Goal: Transaction & Acquisition: Purchase product/service

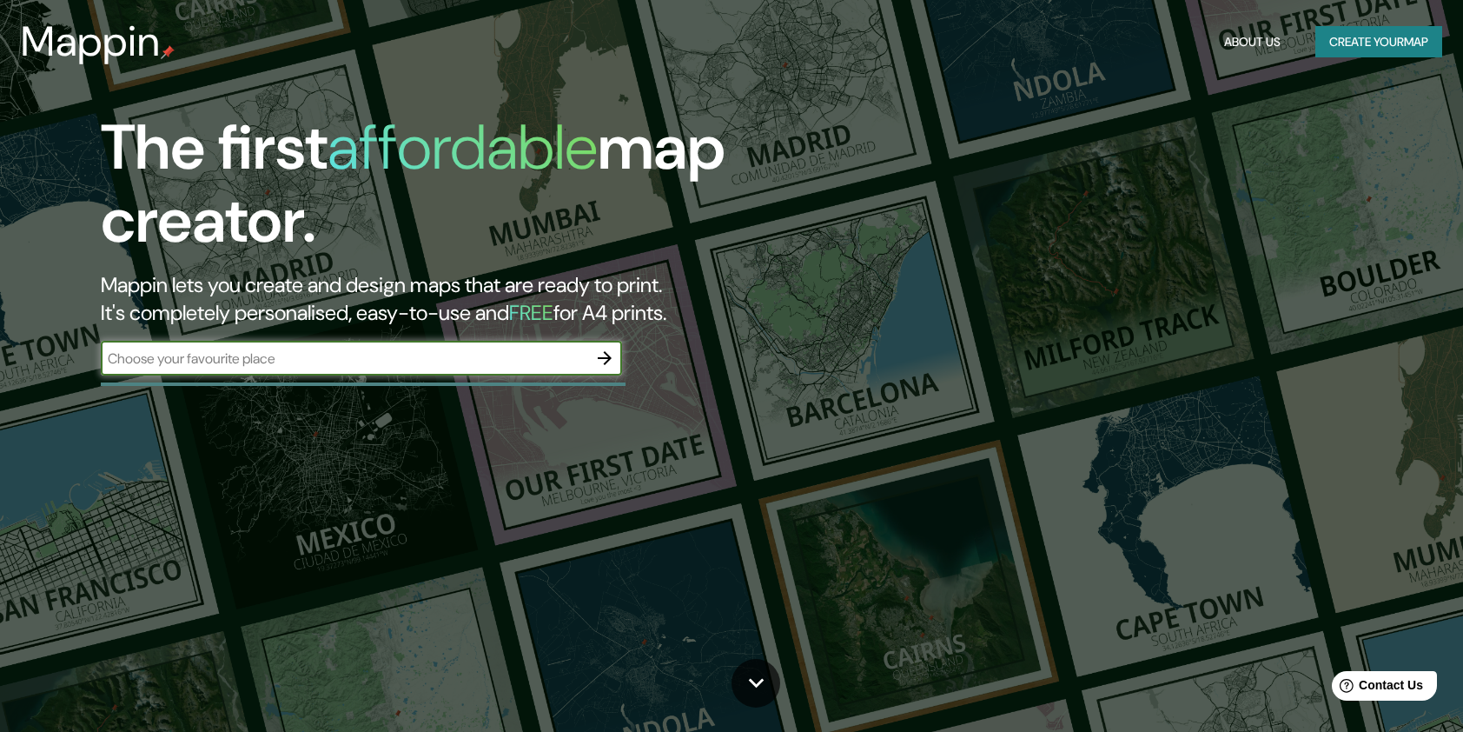
click at [538, 359] on input "text" at bounding box center [344, 358] width 487 height 20
type input "culiacan sinaloa"
click at [597, 350] on icon "button" at bounding box center [604, 358] width 21 height 21
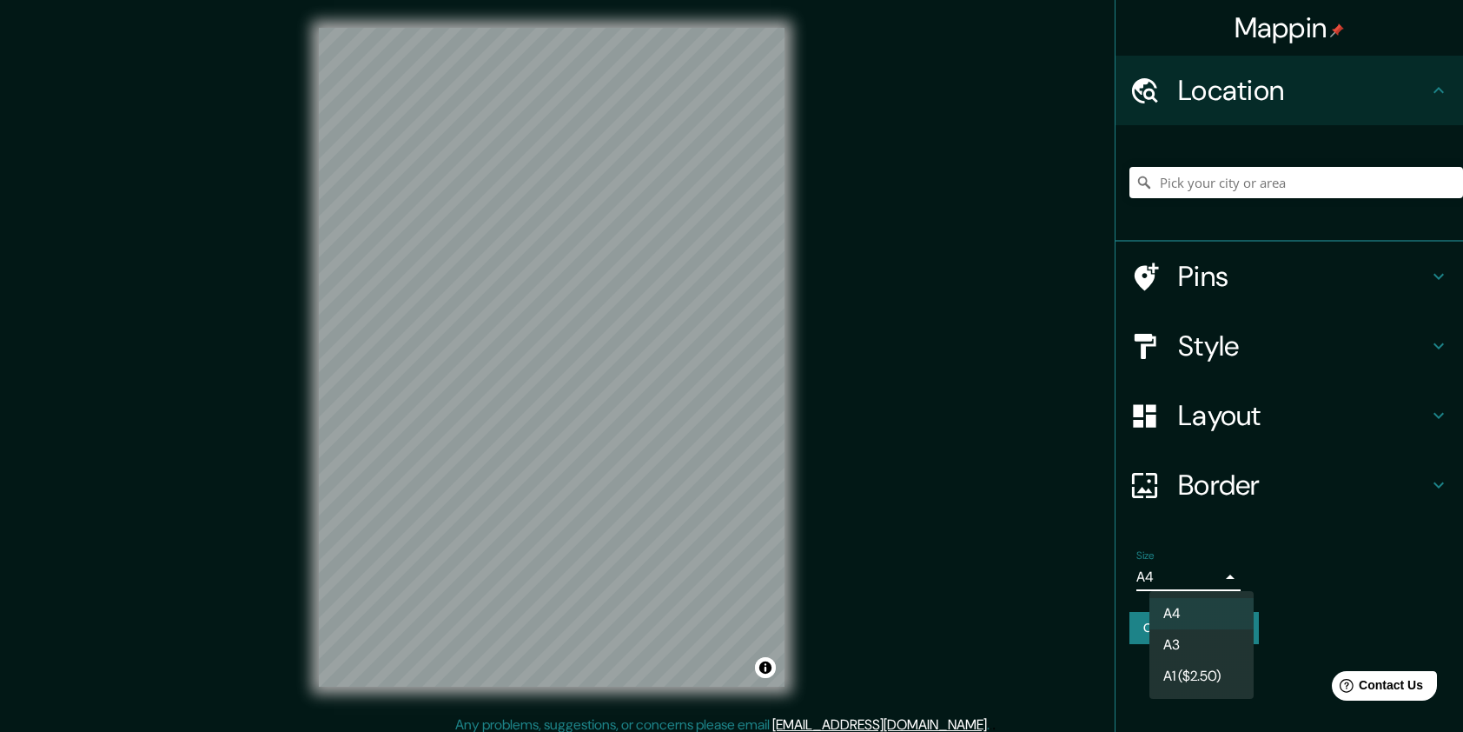
click at [1225, 579] on body "Mappin Location Pins Style Layout Border Choose a border. Hint : you can make l…" at bounding box center [731, 366] width 1463 height 732
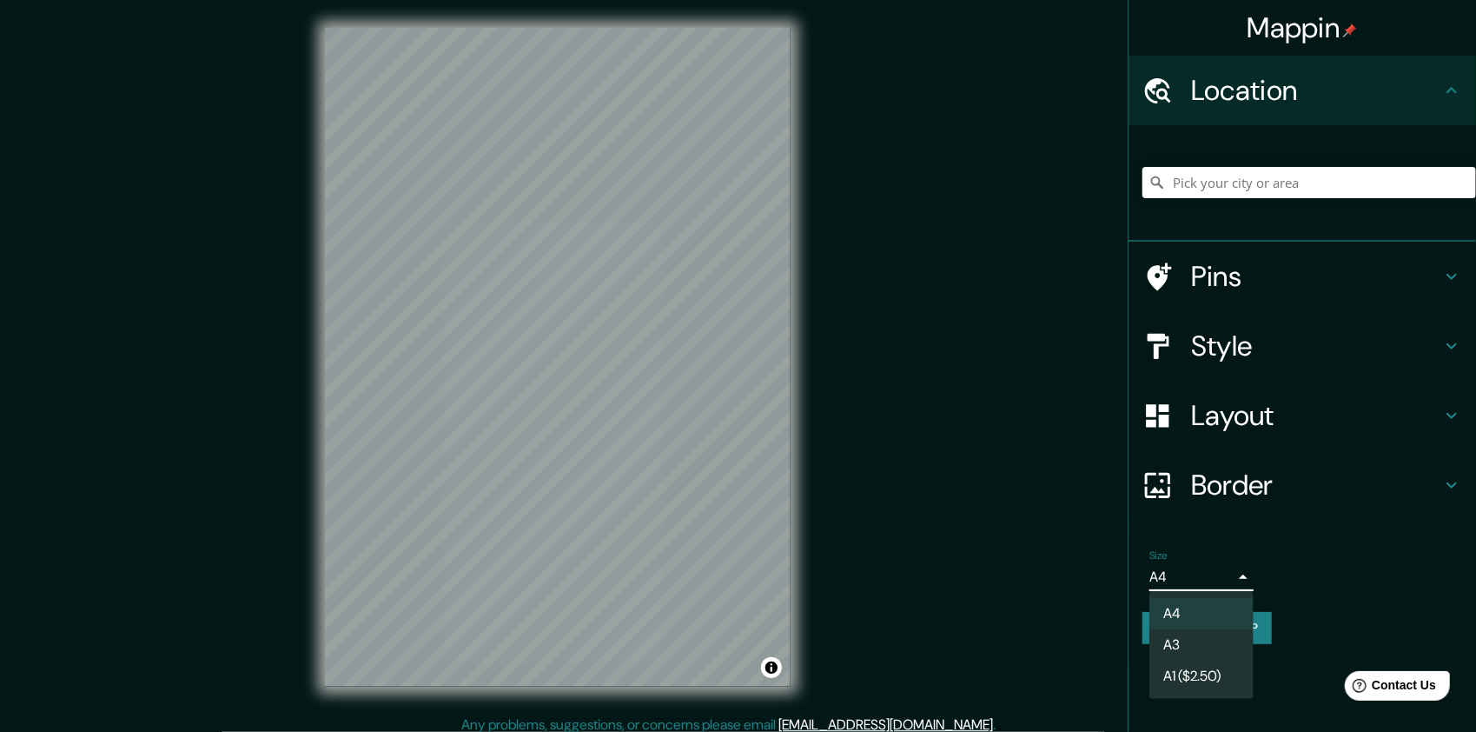
click at [1225, 579] on div at bounding box center [738, 366] width 1476 height 732
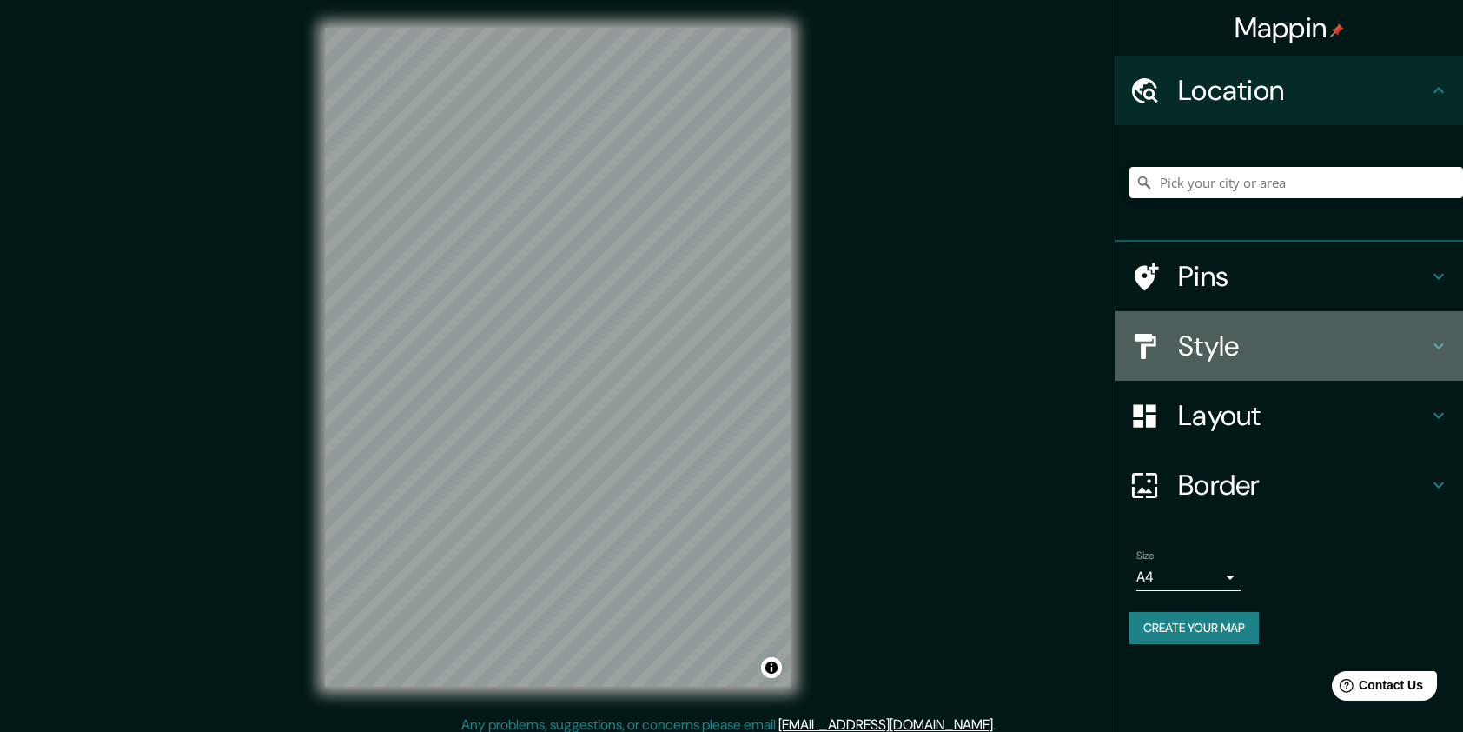
click at [1242, 346] on h4 "Style" at bounding box center [1303, 345] width 250 height 35
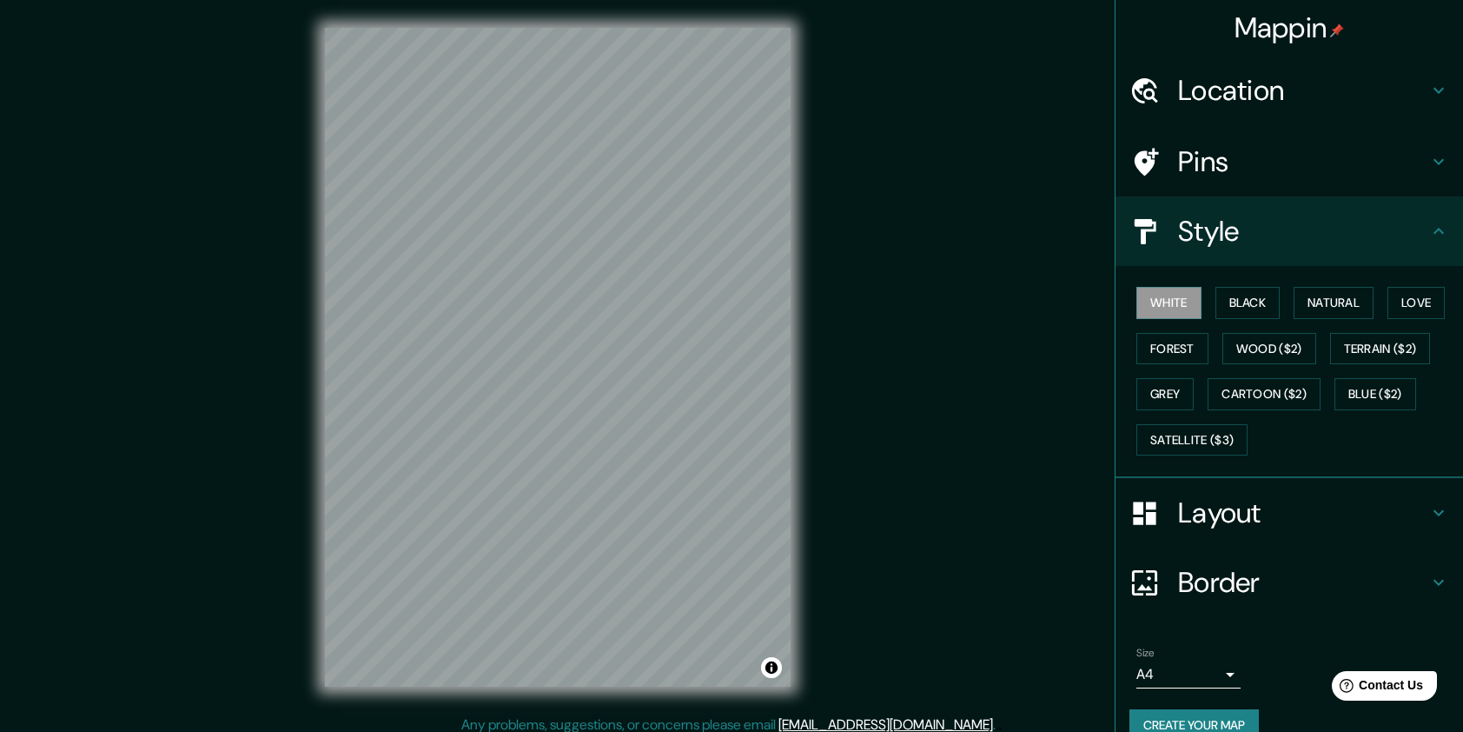
click at [1249, 322] on div "White Black Natural Love Forest Wood ($2) Terrain ($2) Grey Cartoon ($2) Blue (…" at bounding box center [1297, 371] width 334 height 182
click at [1249, 308] on button "Black" at bounding box center [1248, 303] width 65 height 32
click at [1185, 302] on button "White" at bounding box center [1169, 303] width 65 height 32
click at [1340, 303] on button "Natural" at bounding box center [1334, 303] width 80 height 32
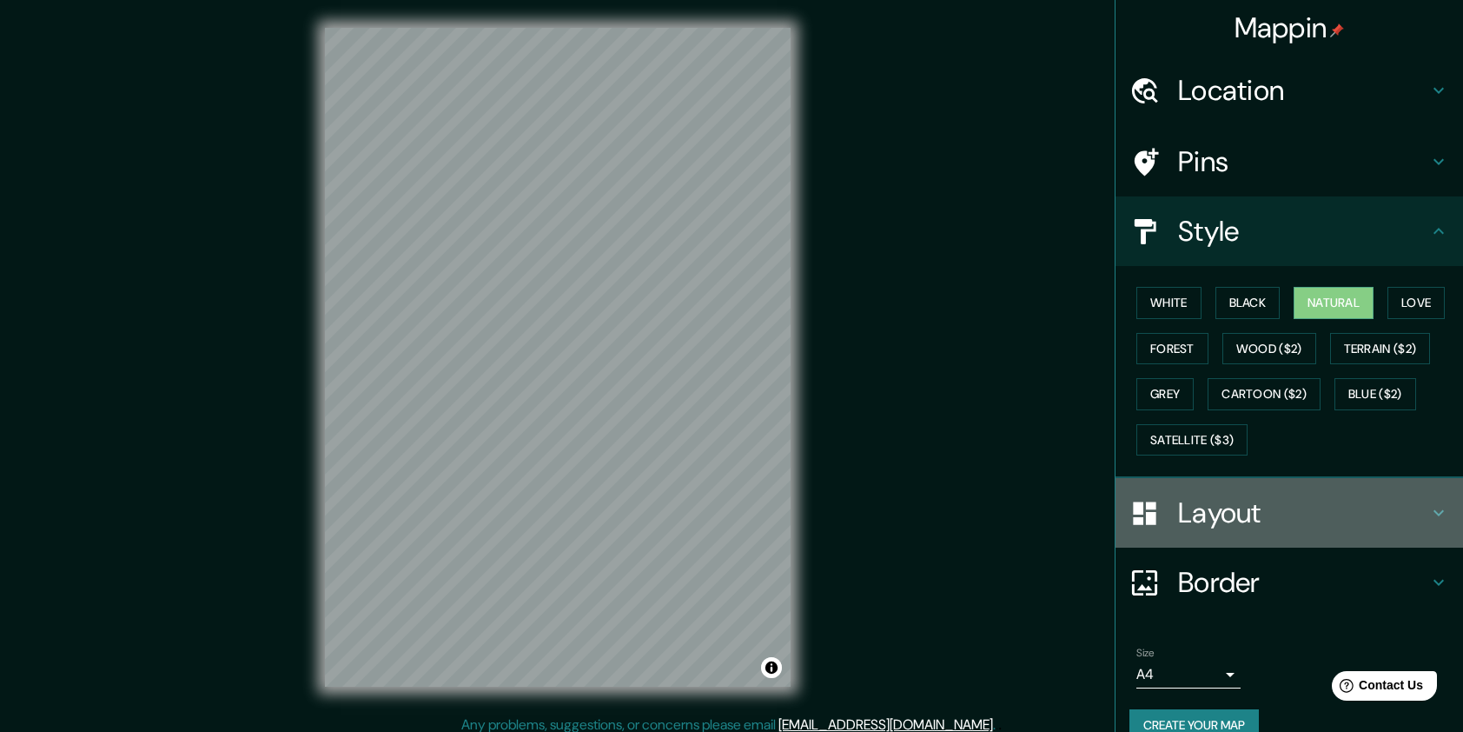
click at [1256, 518] on h4 "Layout" at bounding box center [1303, 512] width 250 height 35
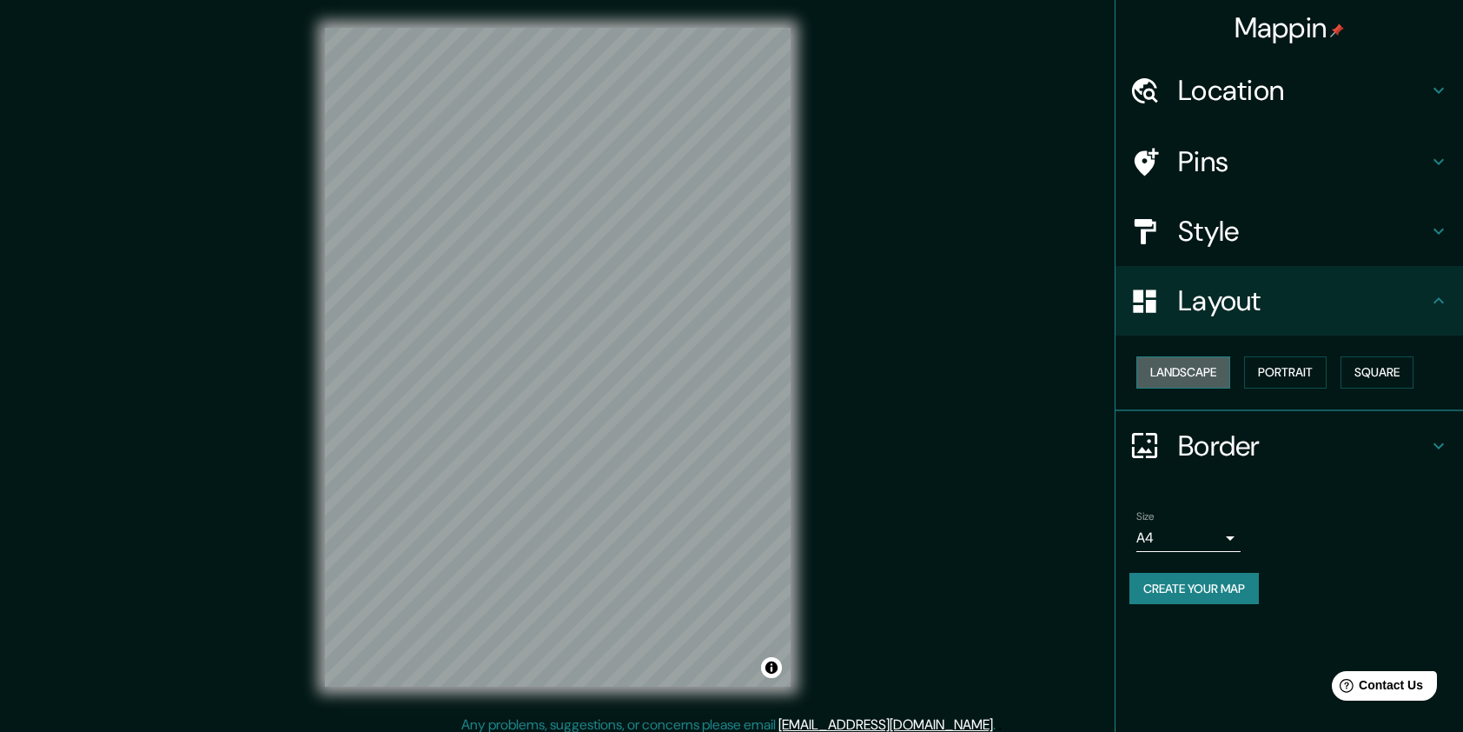
click at [1211, 379] on button "Landscape" at bounding box center [1184, 372] width 94 height 32
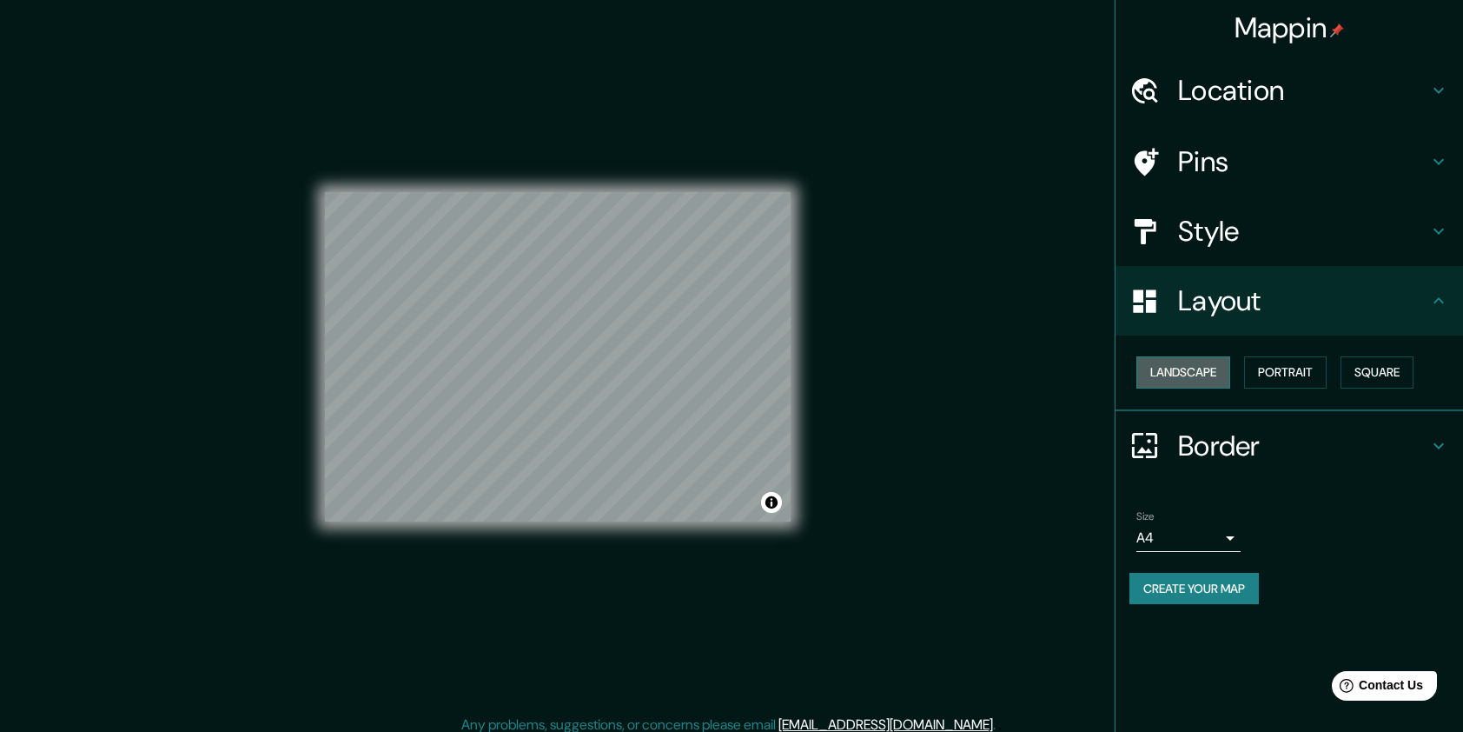
click at [1211, 379] on button "Landscape" at bounding box center [1184, 372] width 94 height 32
click at [1306, 379] on button "Portrait" at bounding box center [1285, 372] width 83 height 32
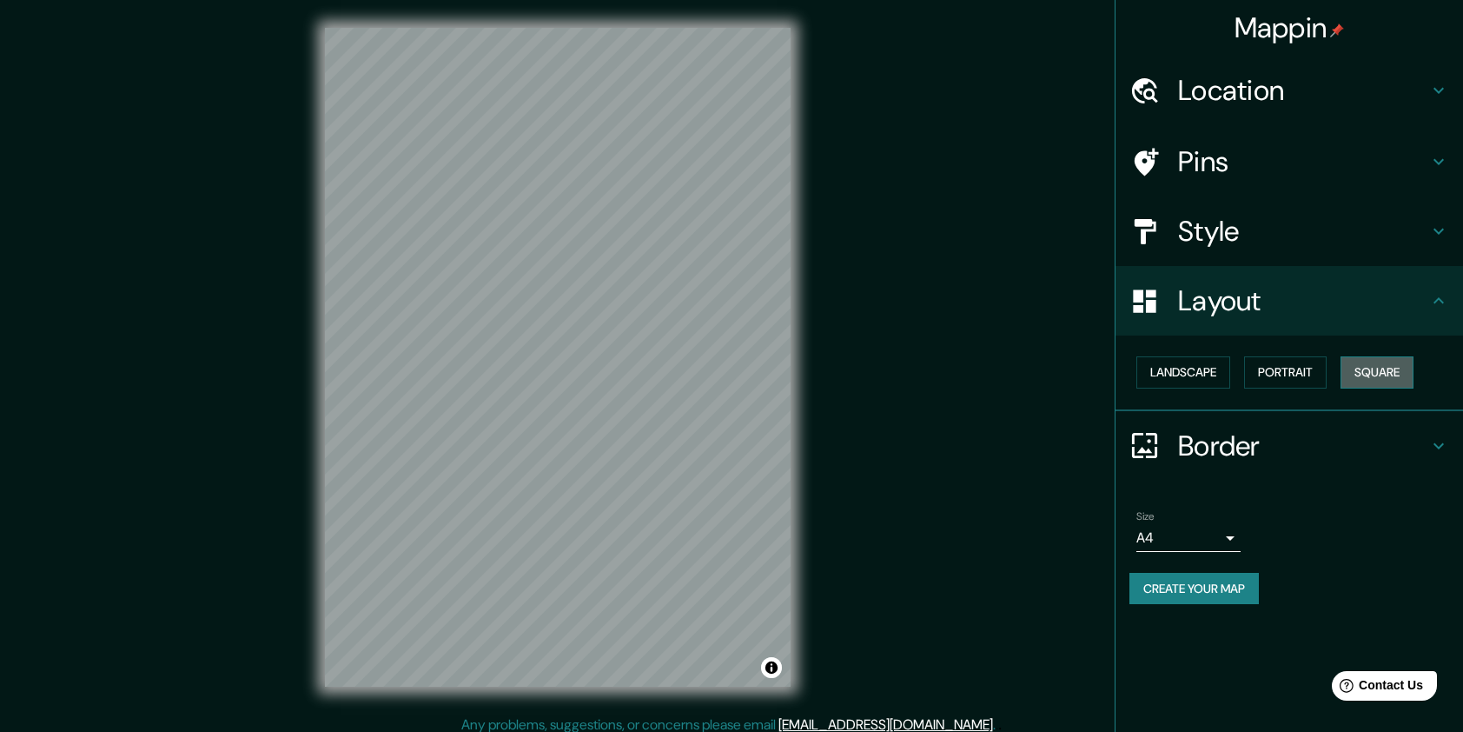
click at [1357, 377] on button "Square" at bounding box center [1377, 372] width 73 height 32
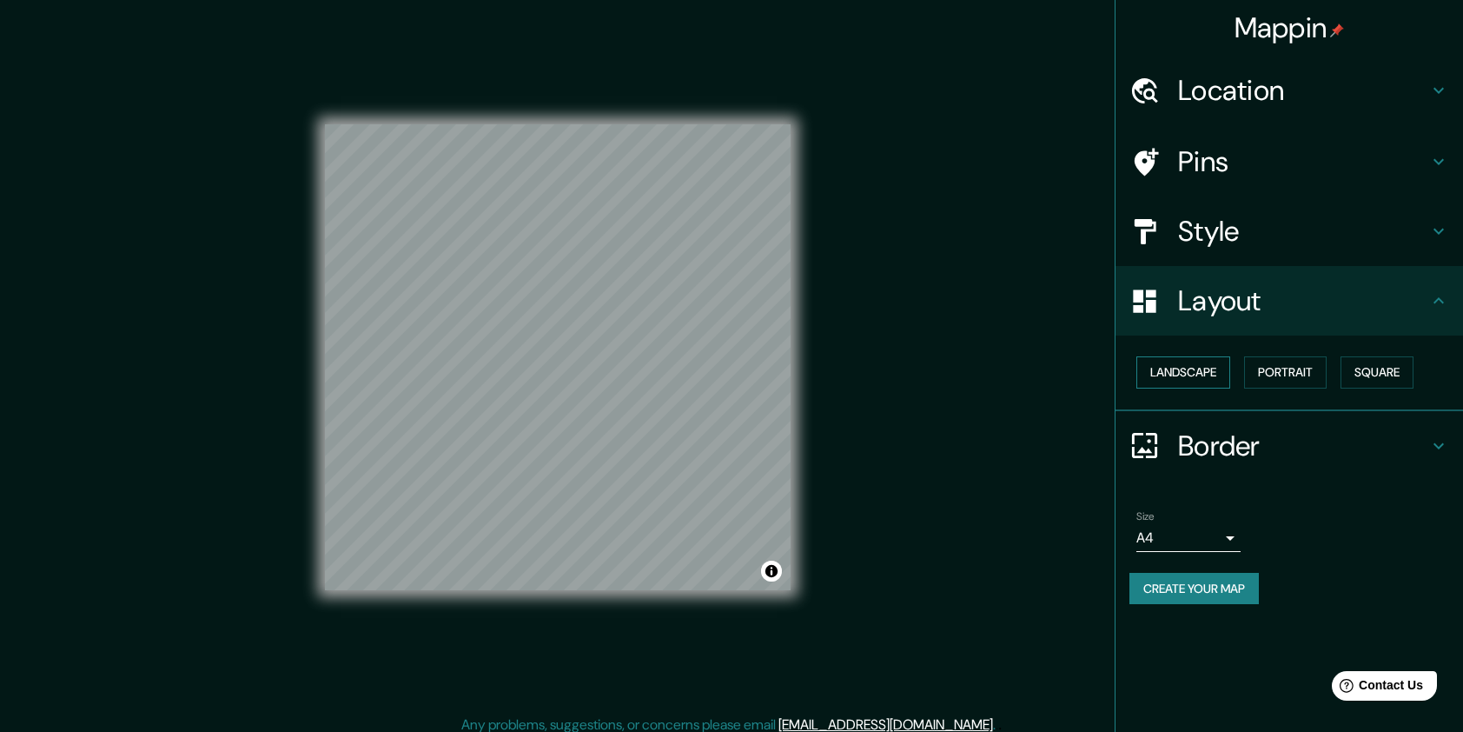
click at [1220, 375] on button "Landscape" at bounding box center [1184, 372] width 94 height 32
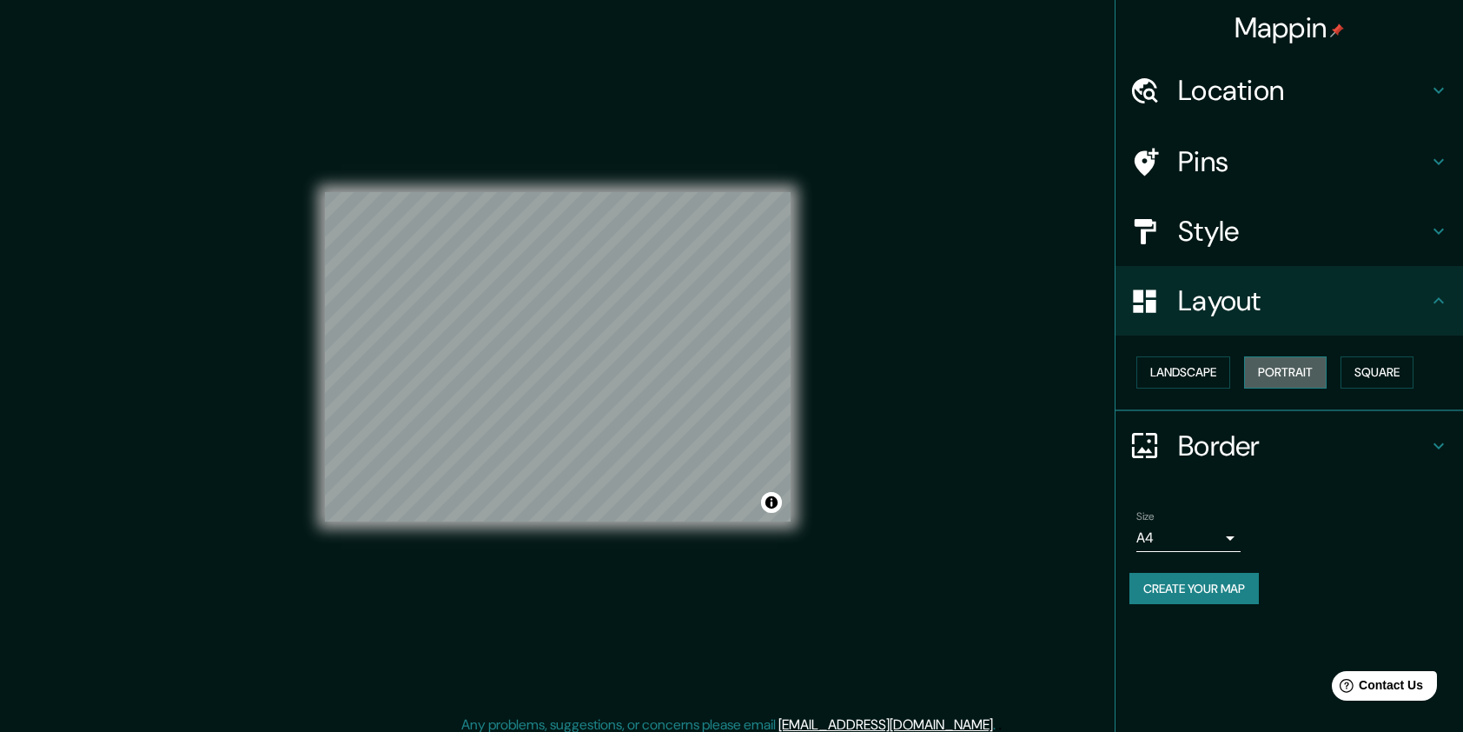
click at [1311, 371] on button "Portrait" at bounding box center [1285, 372] width 83 height 32
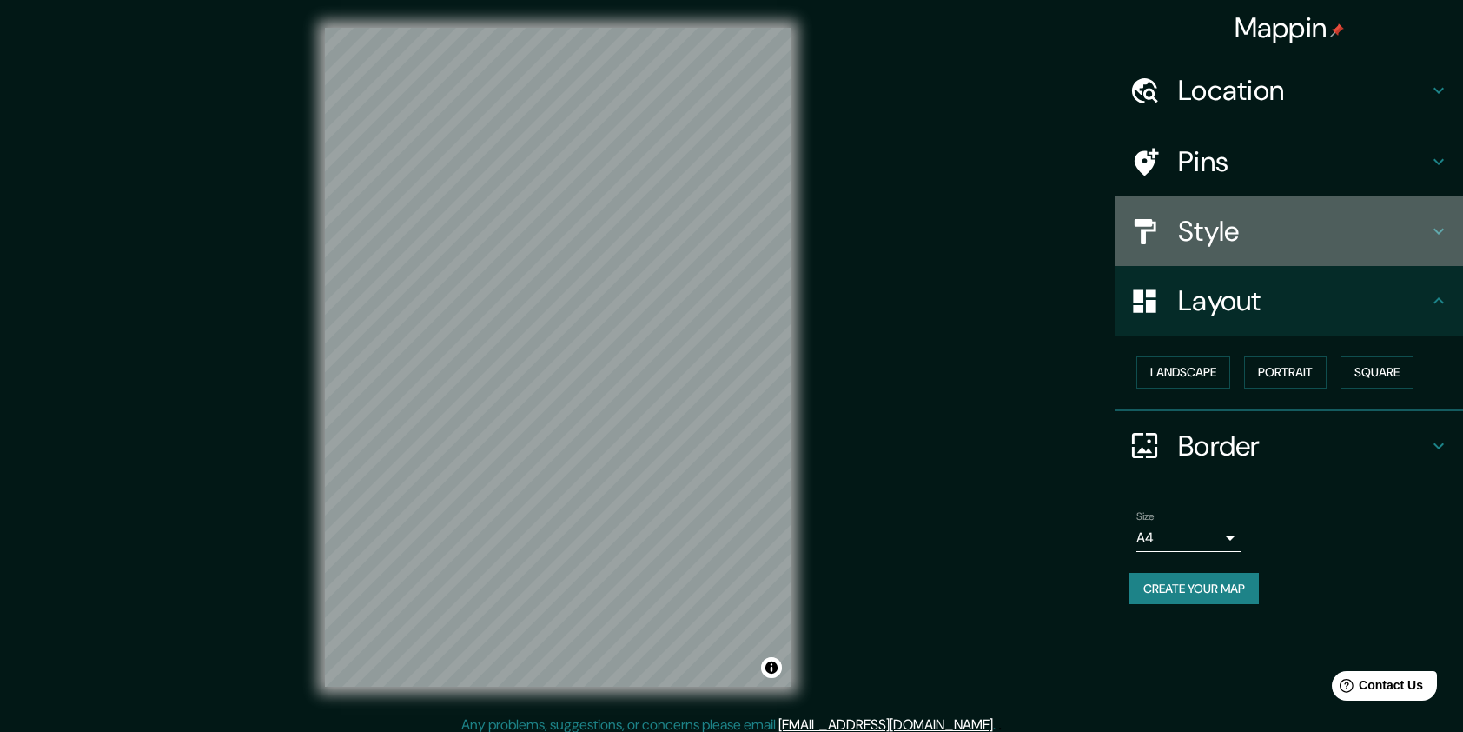
click at [1331, 222] on h4 "Style" at bounding box center [1303, 231] width 250 height 35
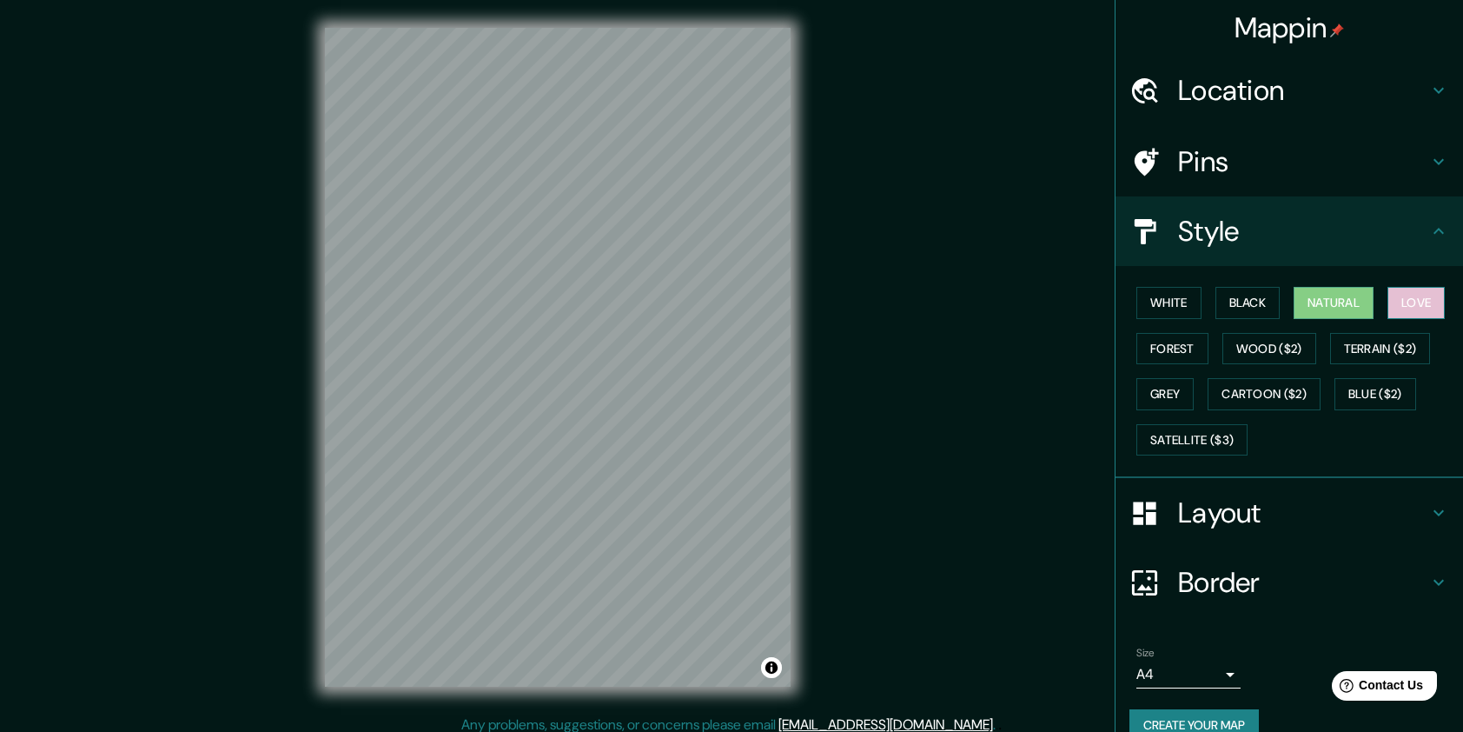
click at [1413, 314] on button "Love" at bounding box center [1416, 303] width 57 height 32
click at [1158, 349] on button "Forest" at bounding box center [1173, 349] width 72 height 32
click at [1342, 311] on button "Natural" at bounding box center [1334, 303] width 80 height 32
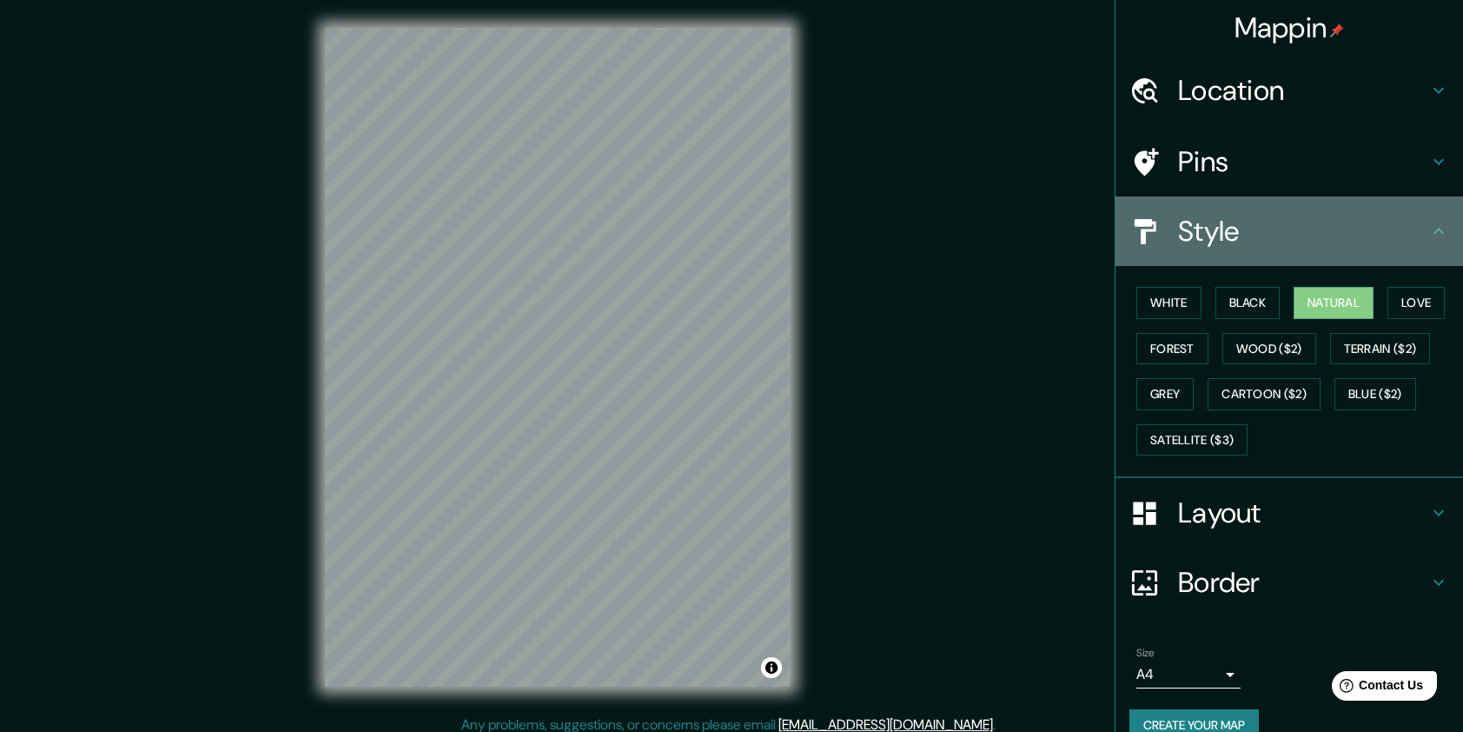
click at [1411, 240] on h4 "Style" at bounding box center [1303, 231] width 250 height 35
click at [1434, 231] on icon at bounding box center [1439, 231] width 10 height 6
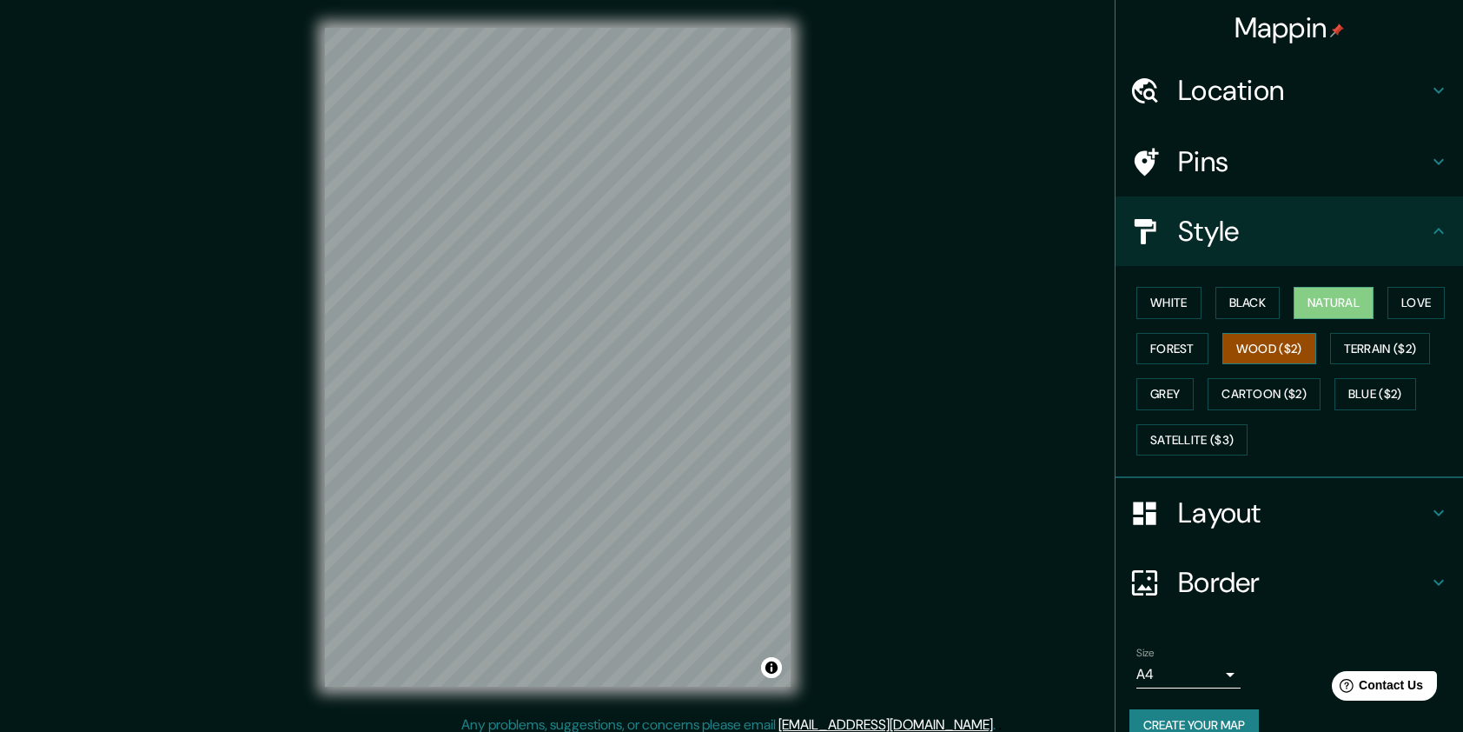
click at [1288, 350] on button "Wood ($2)" at bounding box center [1270, 349] width 94 height 32
click at [1350, 344] on button "Terrain ($2)" at bounding box center [1380, 349] width 101 height 32
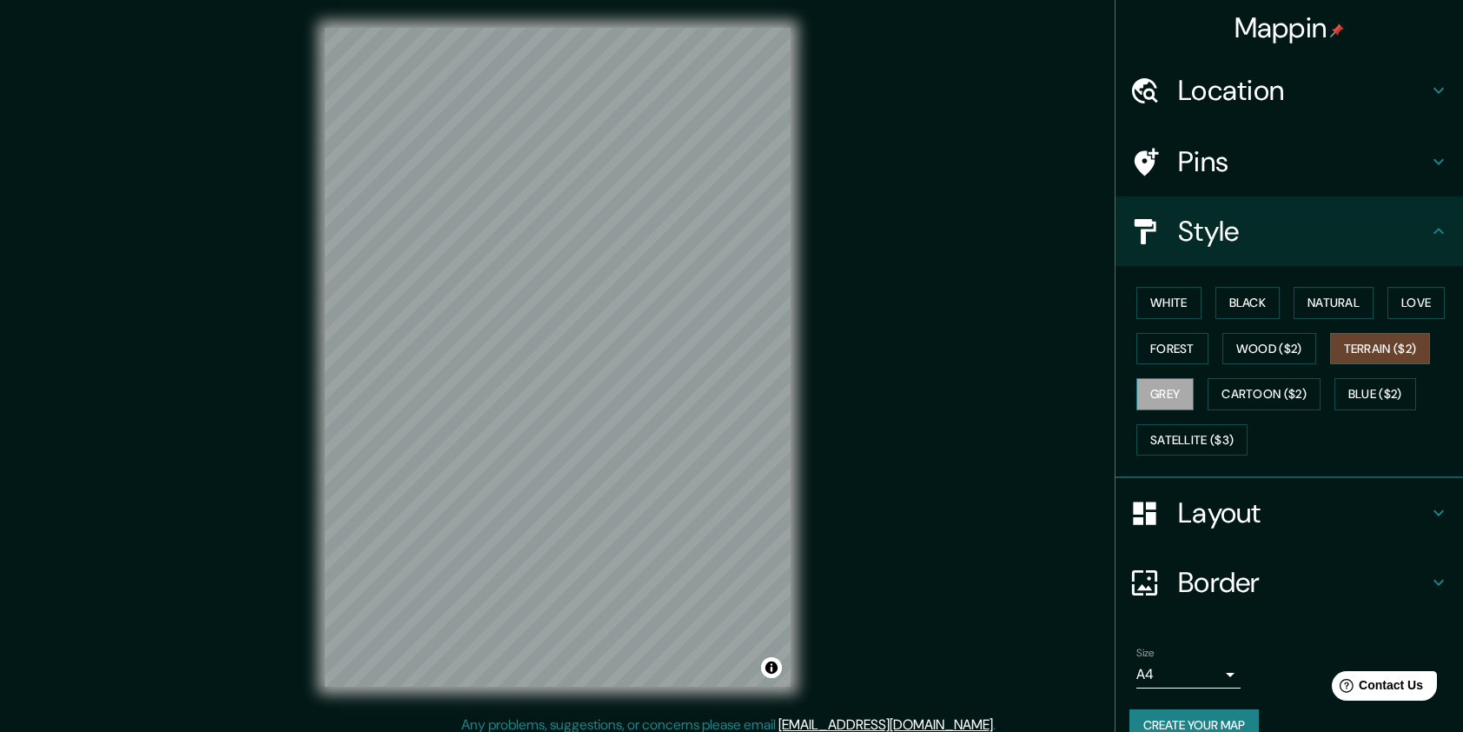
click at [1157, 393] on button "Grey" at bounding box center [1165, 394] width 57 height 32
click at [1277, 390] on button "Cartoon ($2)" at bounding box center [1264, 394] width 113 height 32
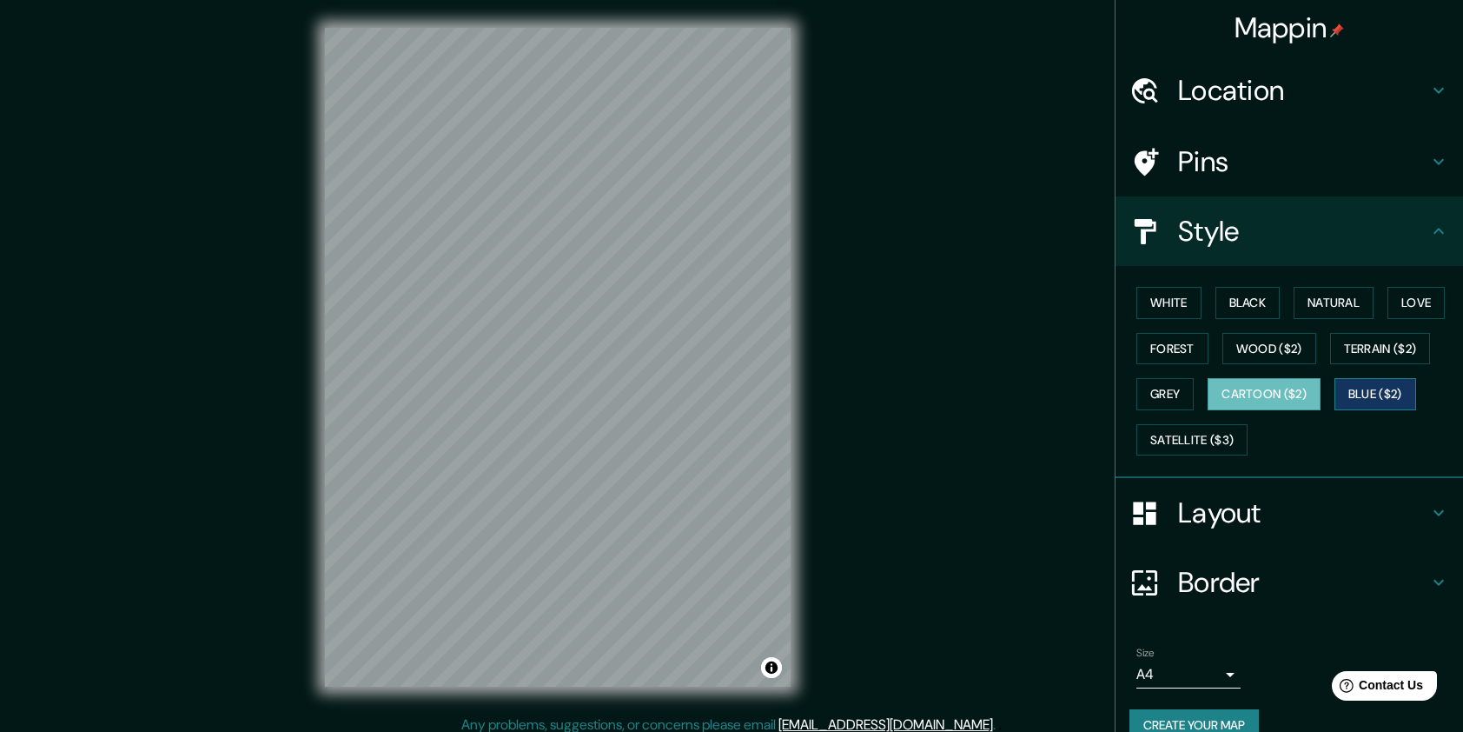
click at [1356, 398] on button "Blue ($2)" at bounding box center [1376, 394] width 82 height 32
click at [1210, 445] on button "Satellite ($3)" at bounding box center [1192, 440] width 111 height 32
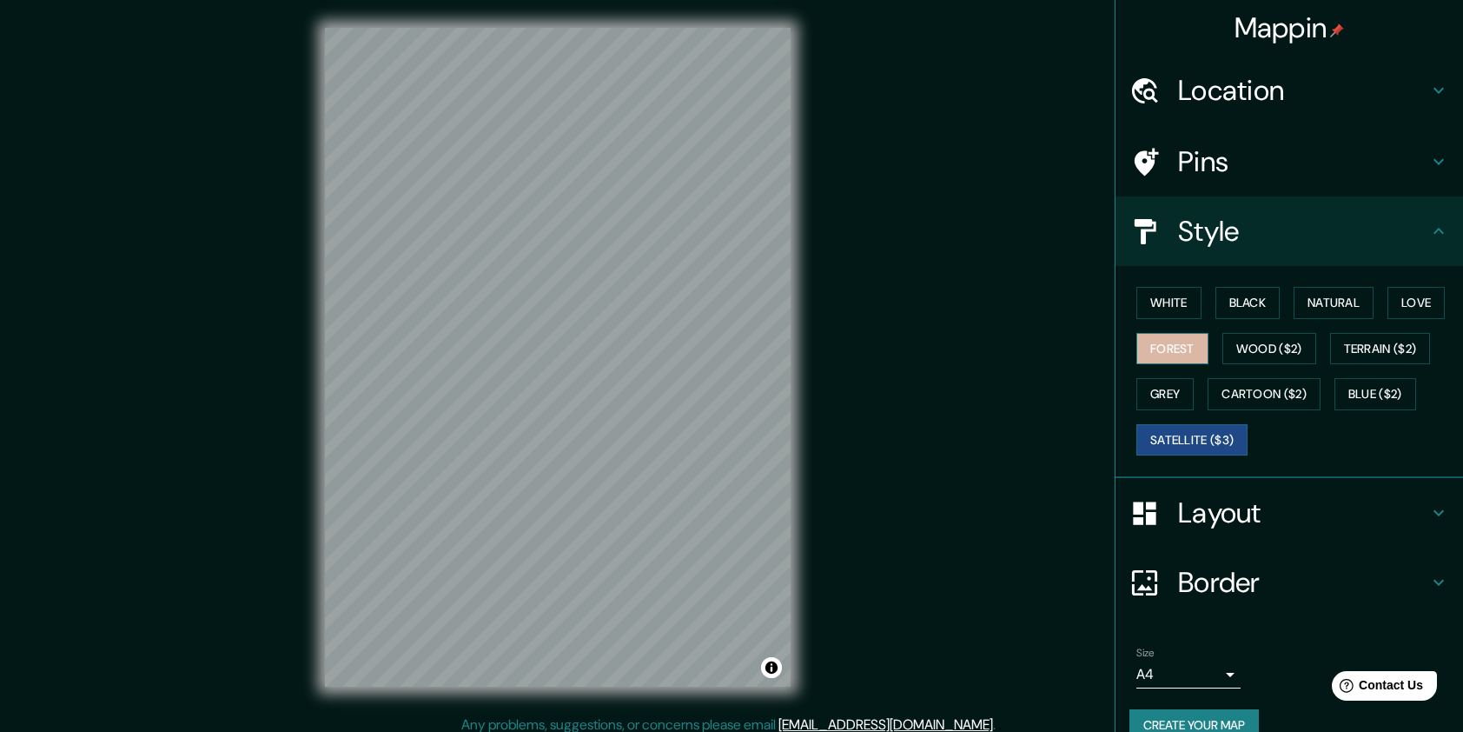
click at [1170, 351] on button "Forest" at bounding box center [1173, 349] width 72 height 32
click at [1335, 302] on button "Natural" at bounding box center [1334, 303] width 80 height 32
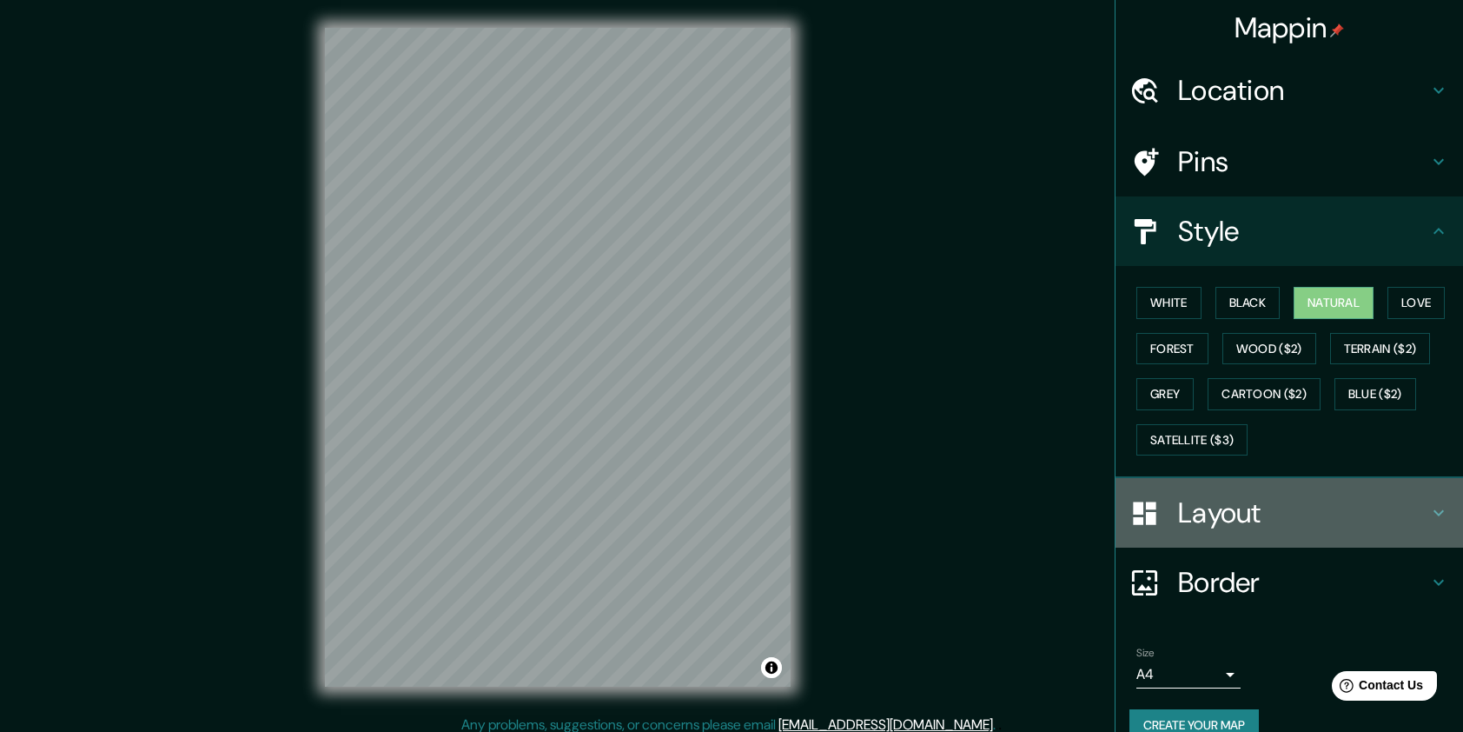
click at [1246, 516] on h4 "Layout" at bounding box center [1303, 512] width 250 height 35
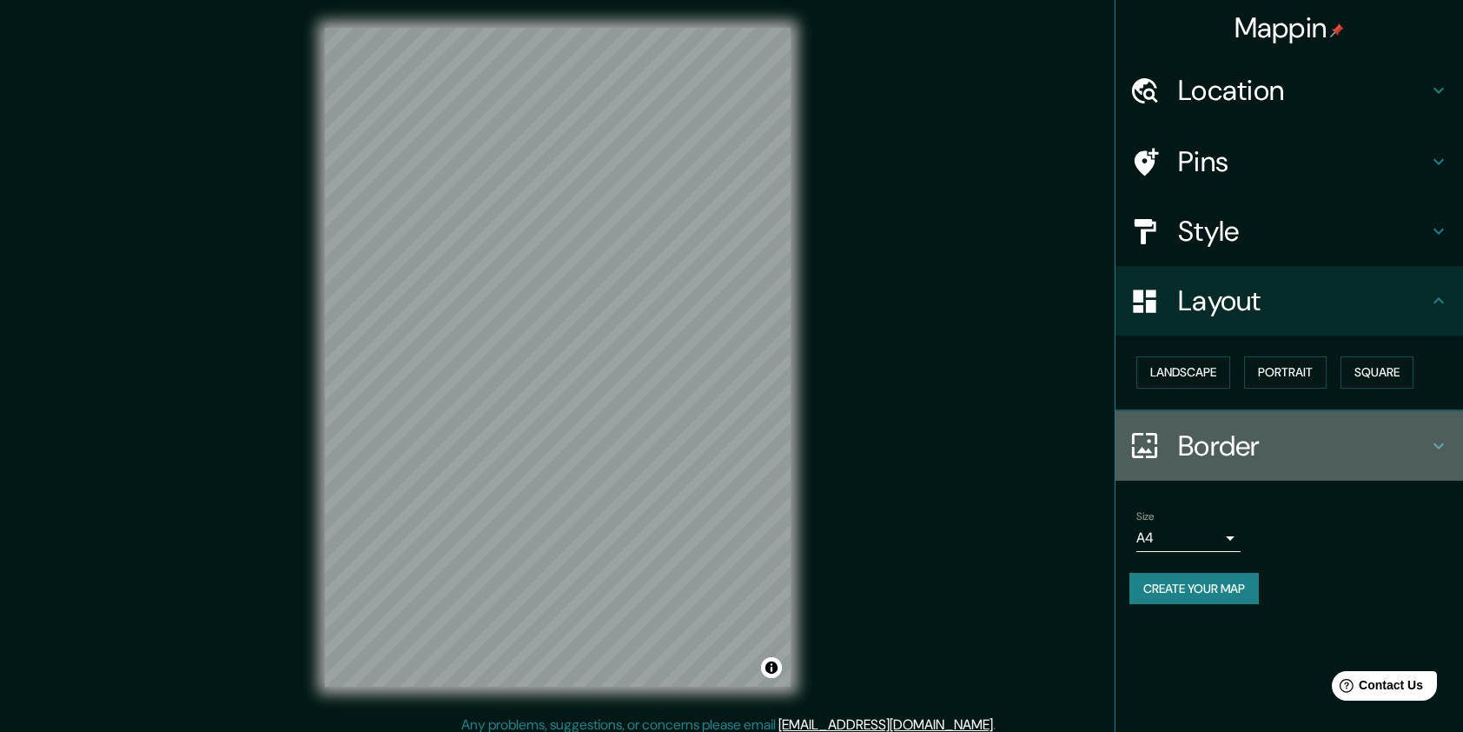
click at [1230, 462] on div "Border" at bounding box center [1290, 446] width 348 height 70
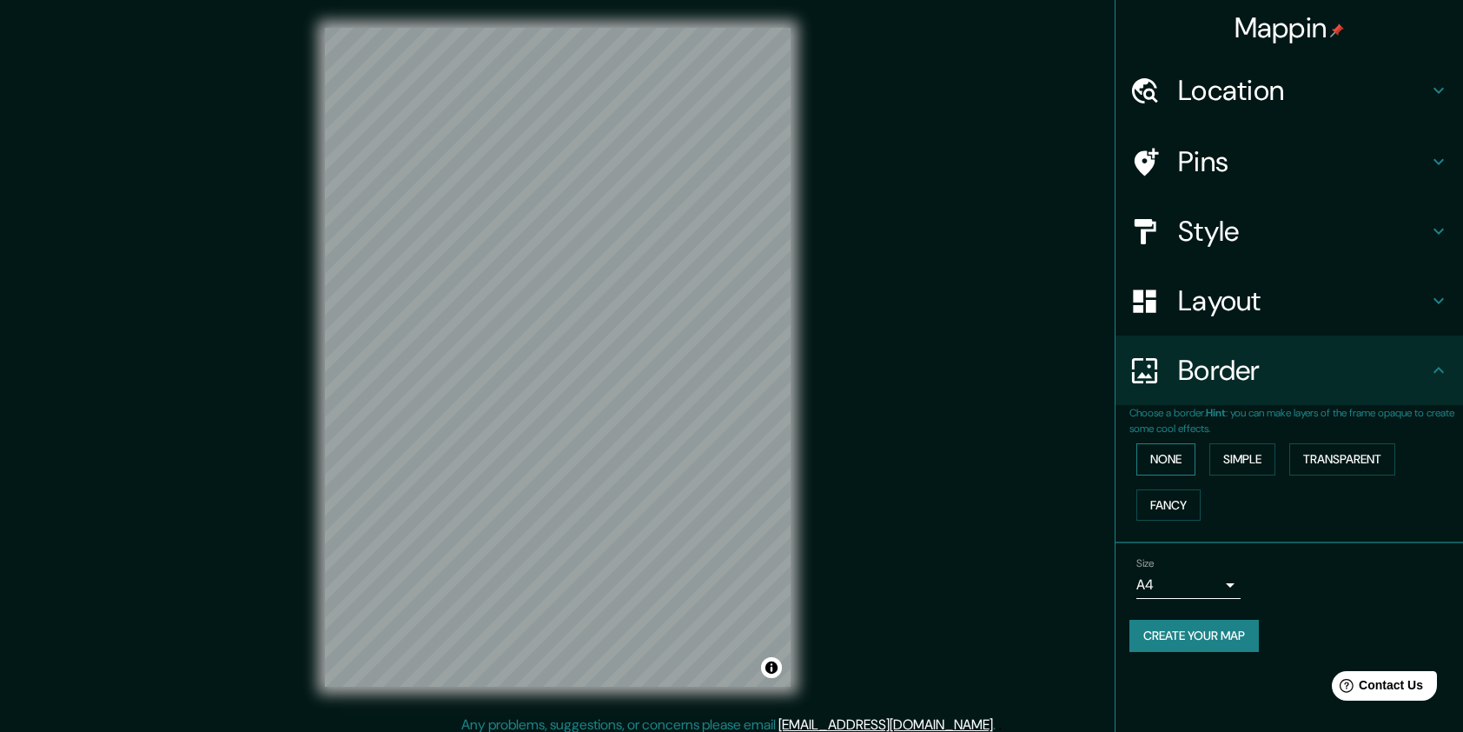
click at [1177, 455] on button "None" at bounding box center [1166, 459] width 59 height 32
click at [1237, 455] on button "Simple" at bounding box center [1243, 459] width 66 height 32
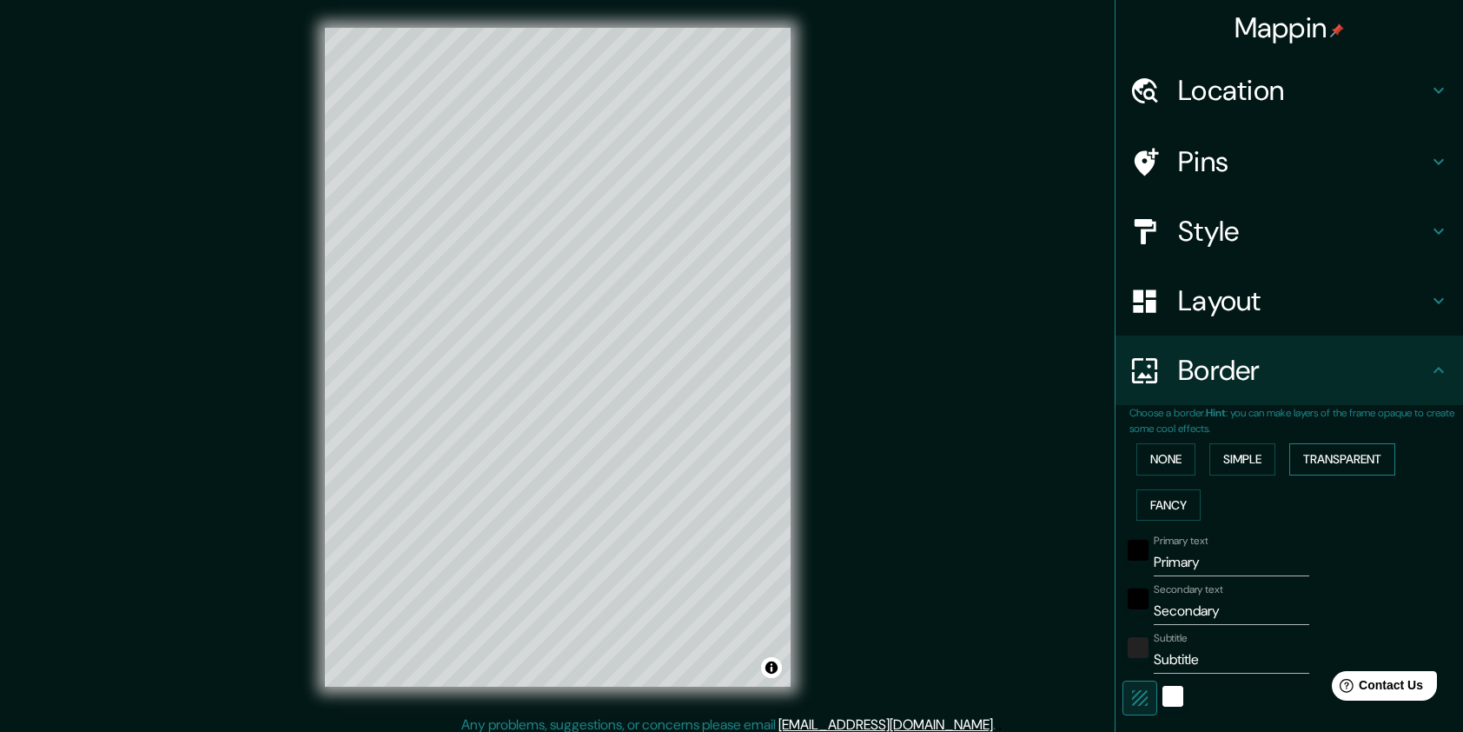
click at [1328, 454] on button "Transparent" at bounding box center [1343, 459] width 106 height 32
click at [1167, 497] on button "Fancy" at bounding box center [1169, 505] width 64 height 32
click at [1168, 463] on button "None" at bounding box center [1166, 459] width 59 height 32
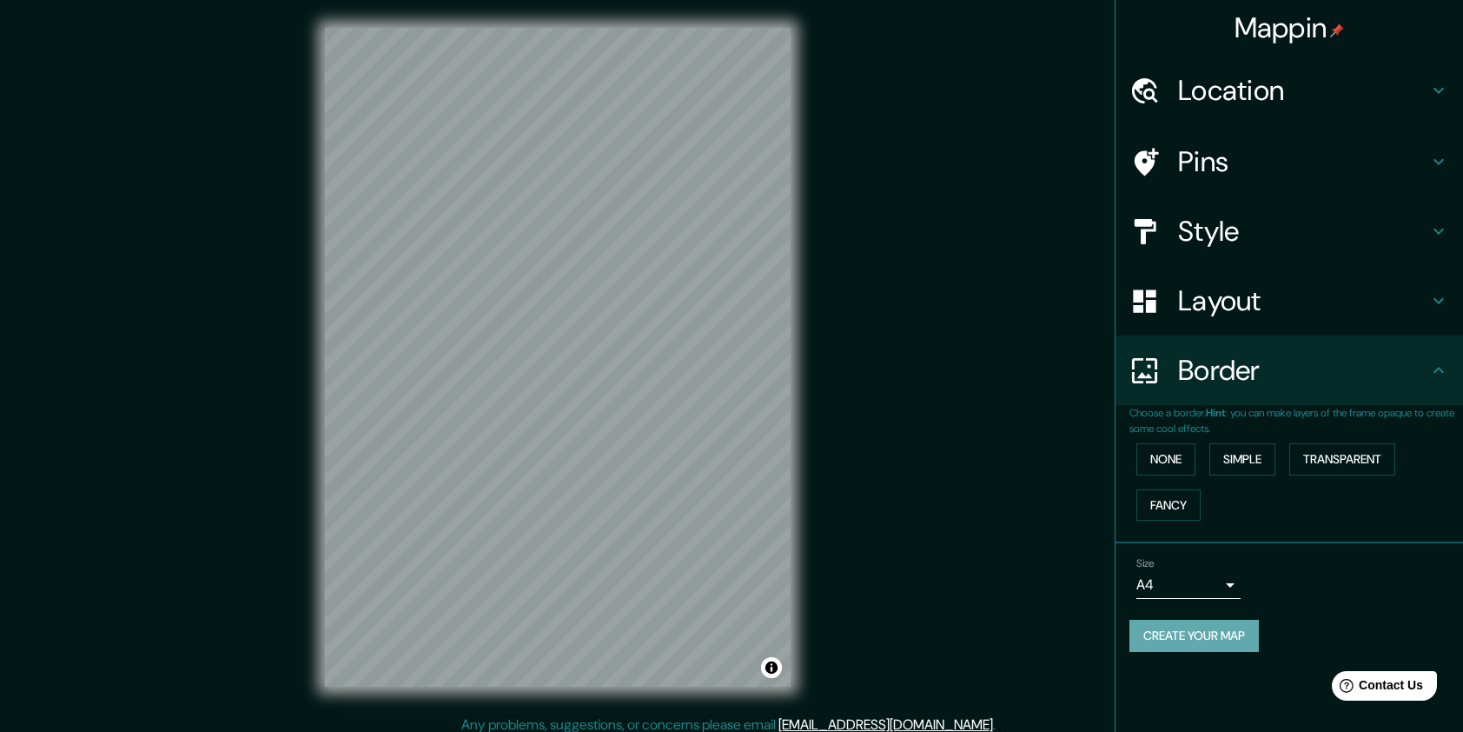
drag, startPoint x: 796, startPoint y: 349, endPoint x: 1229, endPoint y: 638, distance: 520.1
click at [1229, 638] on button "Create your map" at bounding box center [1194, 636] width 129 height 32
click at [1175, 628] on button "Create your map" at bounding box center [1194, 636] width 129 height 32
click at [926, 195] on div "Mappin Location Pins Style Layout Border Choose a border. Hint : you can make l…" at bounding box center [731, 371] width 1463 height 742
